Goal: Entertainment & Leisure: Consume media (video, audio)

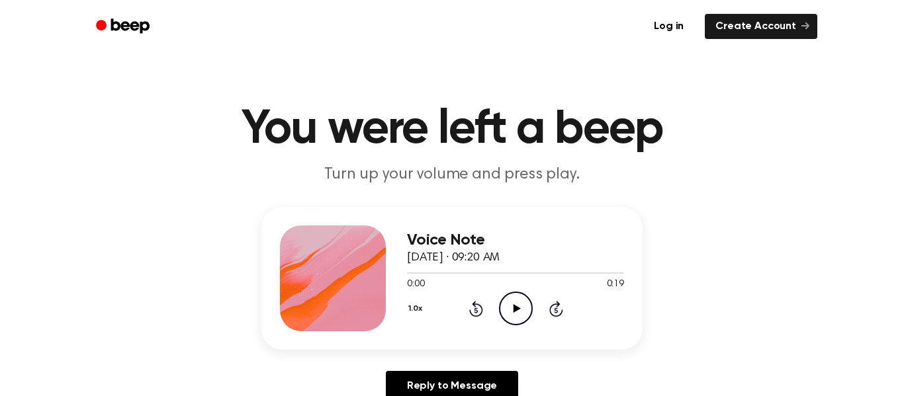
click at [505, 311] on icon "Play Audio" at bounding box center [516, 309] width 34 height 34
click at [420, 271] on div at bounding box center [515, 272] width 217 height 11
drag, startPoint x: 412, startPoint y: 272, endPoint x: 404, endPoint y: 273, distance: 7.3
click at [404, 273] on div "Voice Note [DATE] · 09:20 AM 0:01 0:19 Your browser does not support the [objec…" at bounding box center [451, 278] width 381 height 143
click at [509, 298] on icon "Play Audio" at bounding box center [516, 309] width 34 height 34
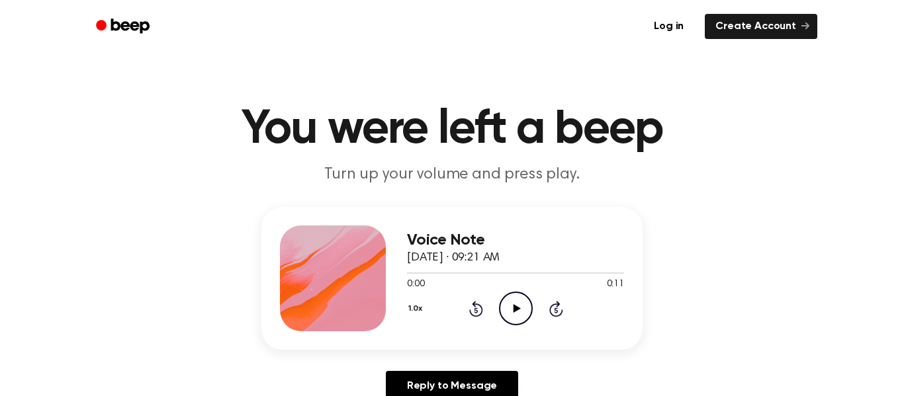
click at [532, 286] on div "0:00 0:11" at bounding box center [515, 285] width 217 height 14
click at [516, 313] on icon "Play Audio" at bounding box center [516, 309] width 34 height 34
click at [508, 308] on icon "Play Audio" at bounding box center [516, 309] width 34 height 34
